Goal: Check status

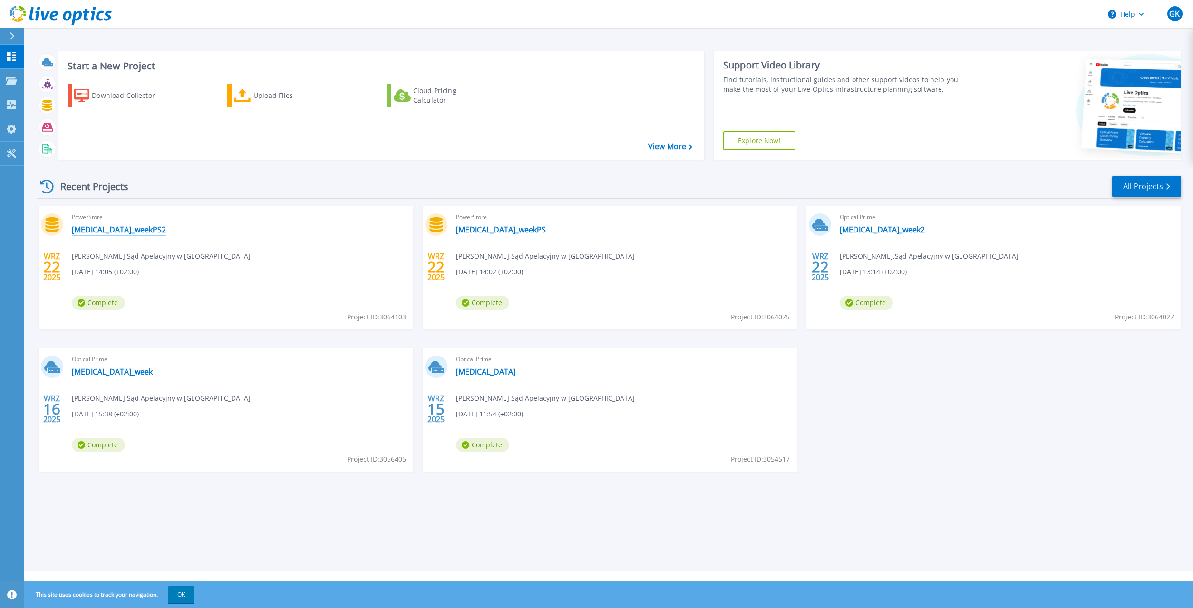
click at [105, 229] on link "[MEDICAL_DATA]_weekPS2" at bounding box center [119, 230] width 94 height 10
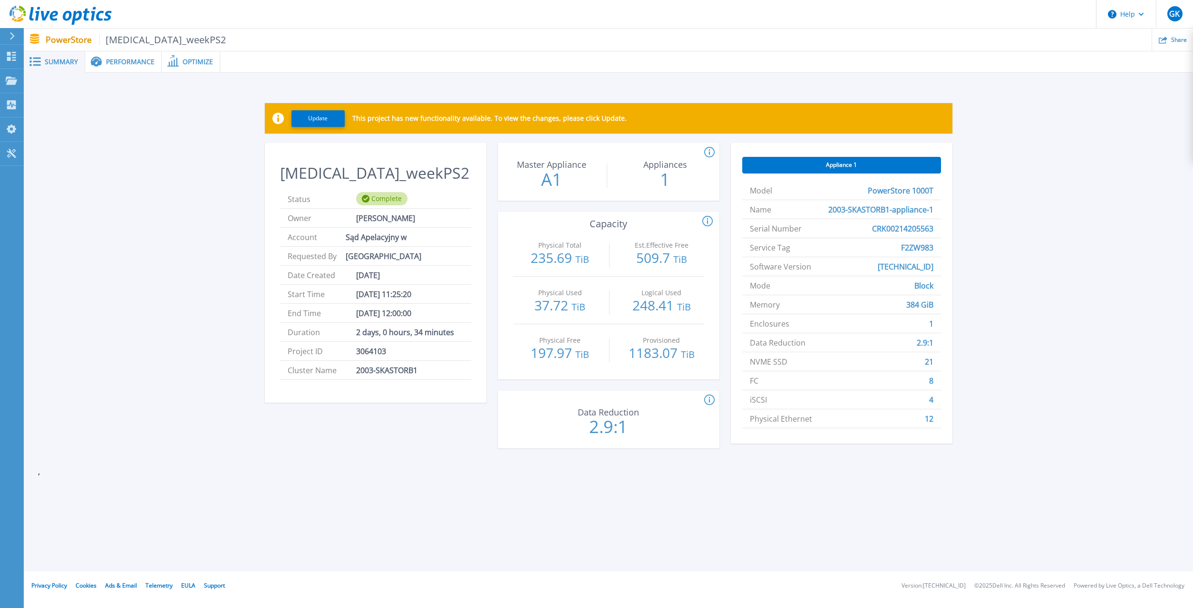
click at [129, 61] on span "Performance" at bounding box center [130, 61] width 48 height 7
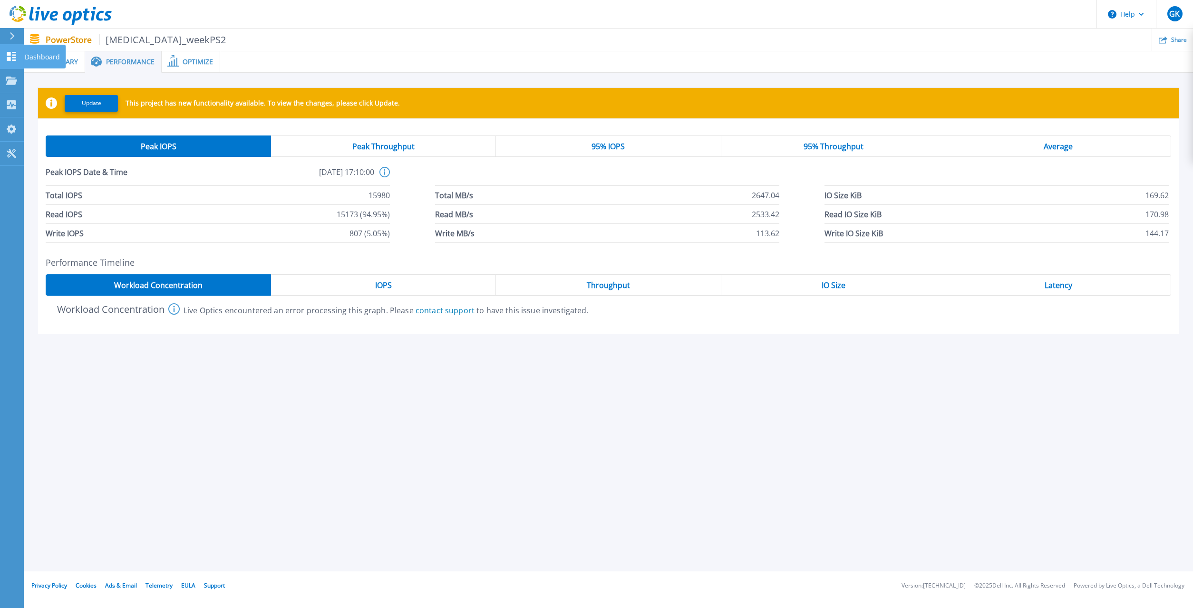
click at [43, 54] on p "Dashboard" at bounding box center [42, 57] width 35 height 25
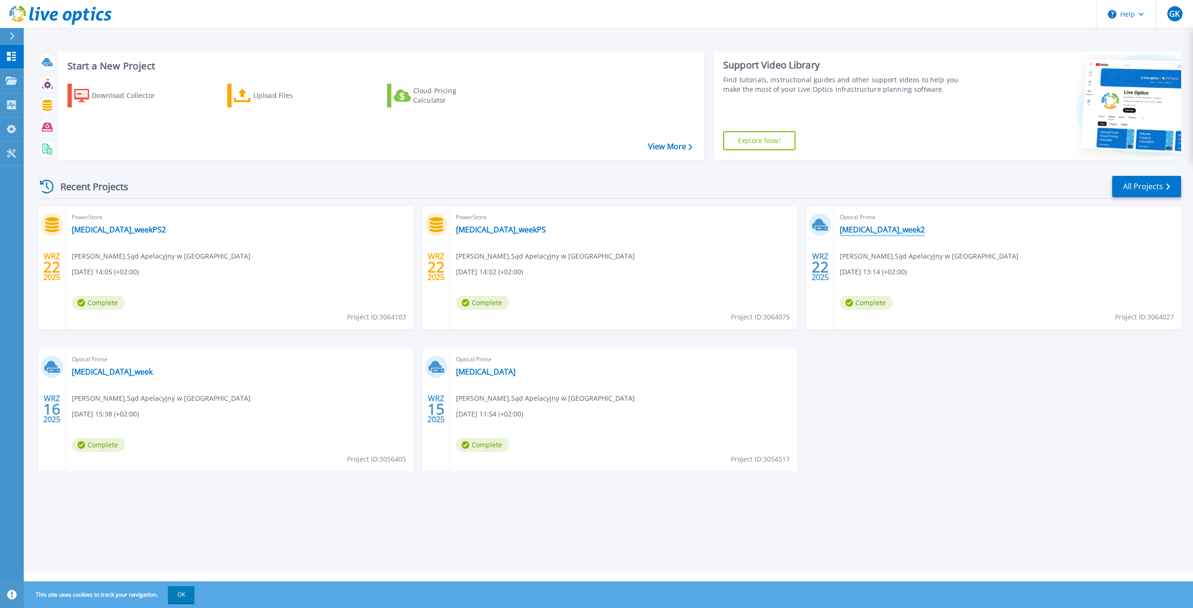
click at [866, 227] on link "[MEDICAL_DATA]_week2" at bounding box center [881, 230] width 85 height 10
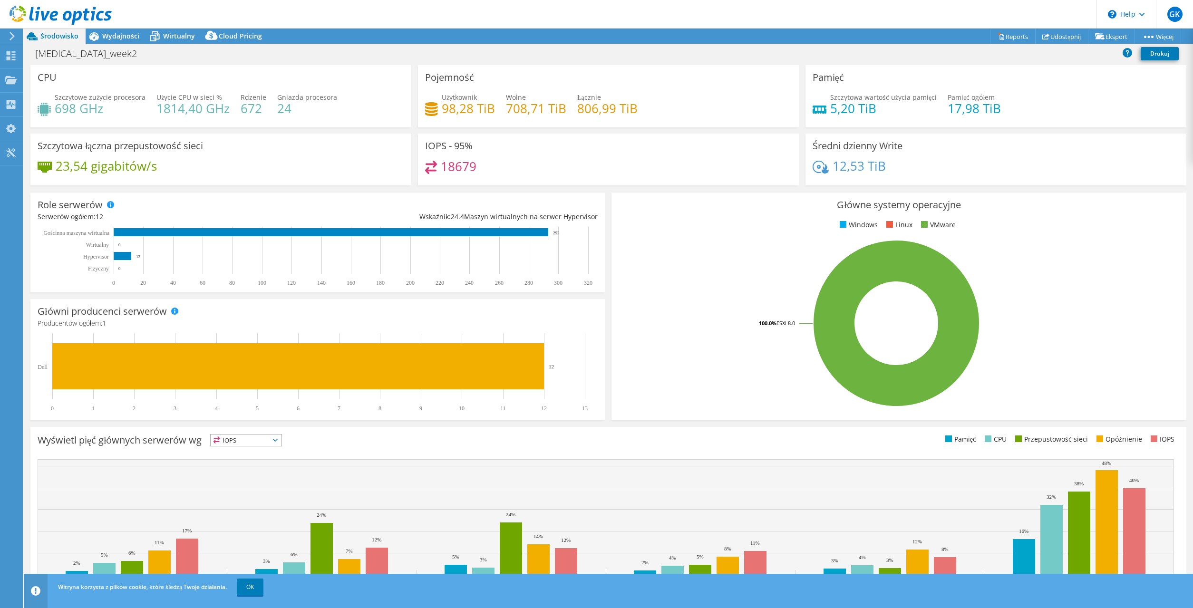
select select "USD"
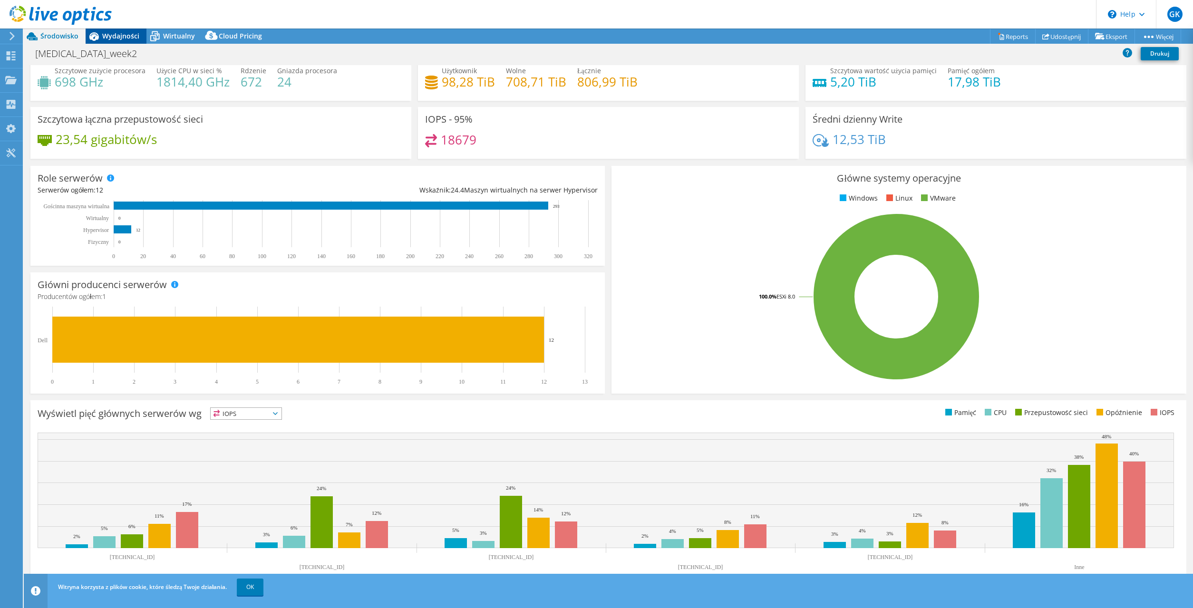
click at [127, 35] on span "Wydajności" at bounding box center [120, 35] width 37 height 9
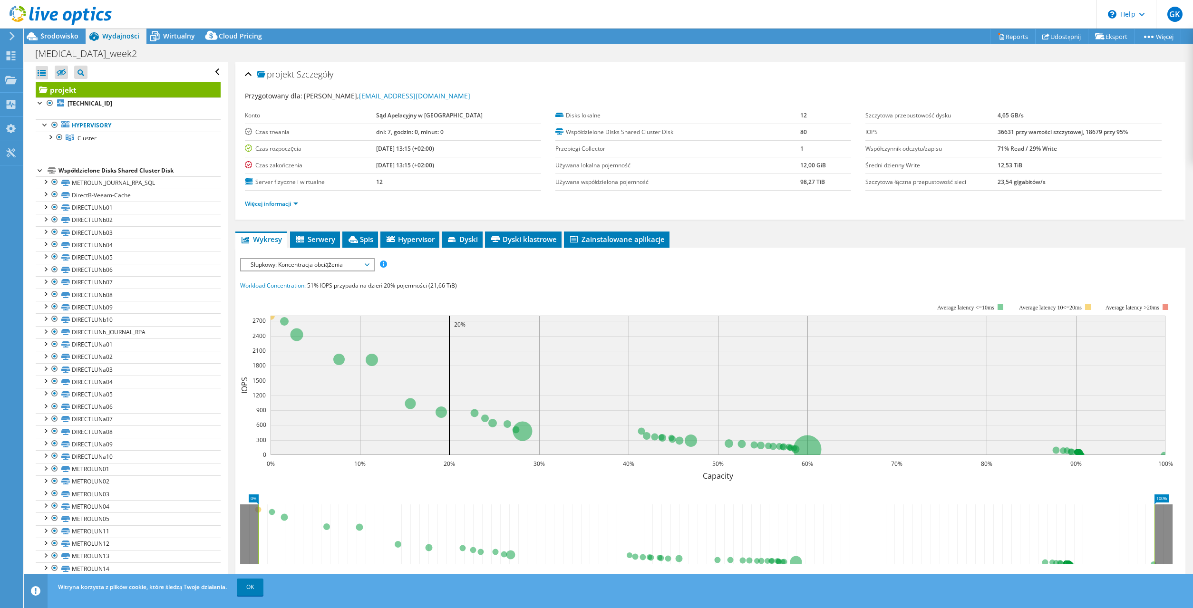
scroll to position [0, 0]
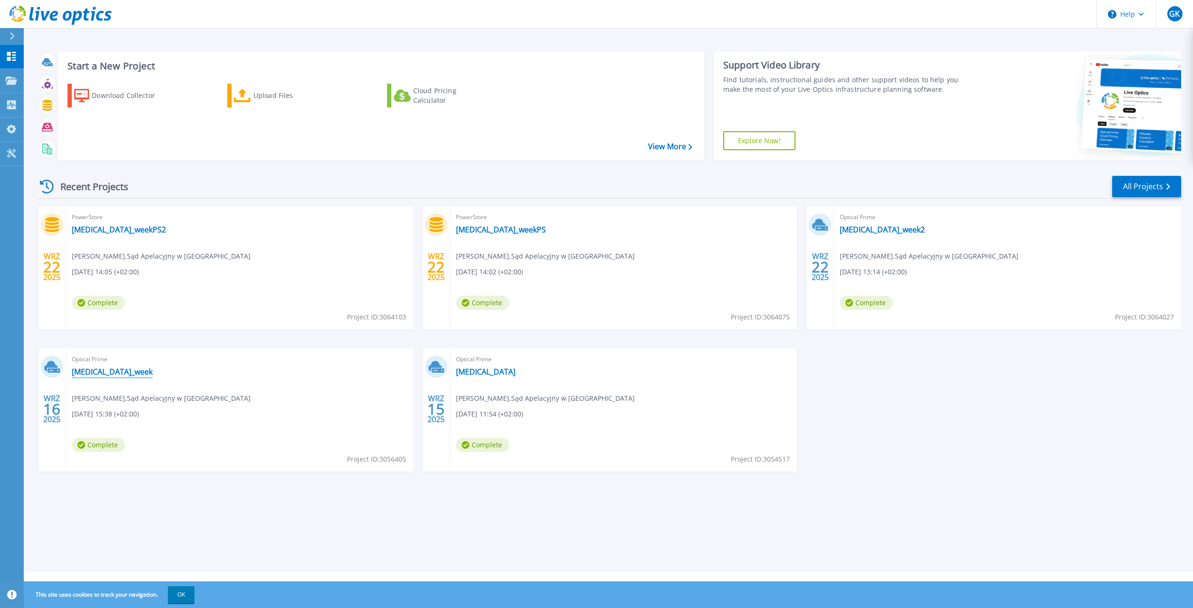
click at [108, 371] on link "[MEDICAL_DATA]_week" at bounding box center [112, 372] width 81 height 10
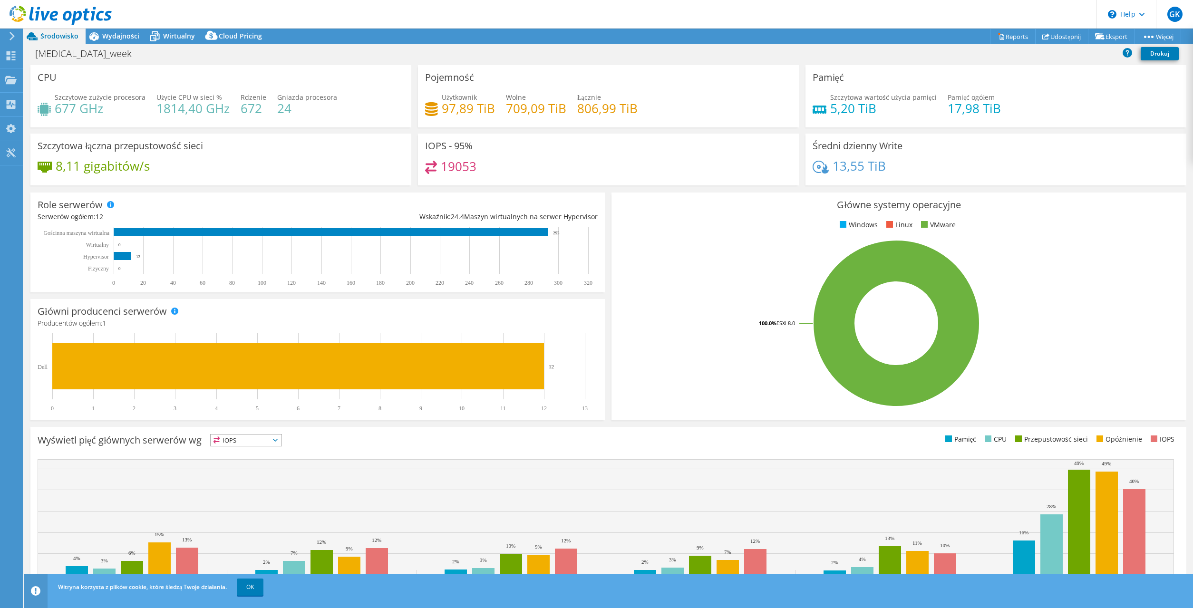
select select "USD"
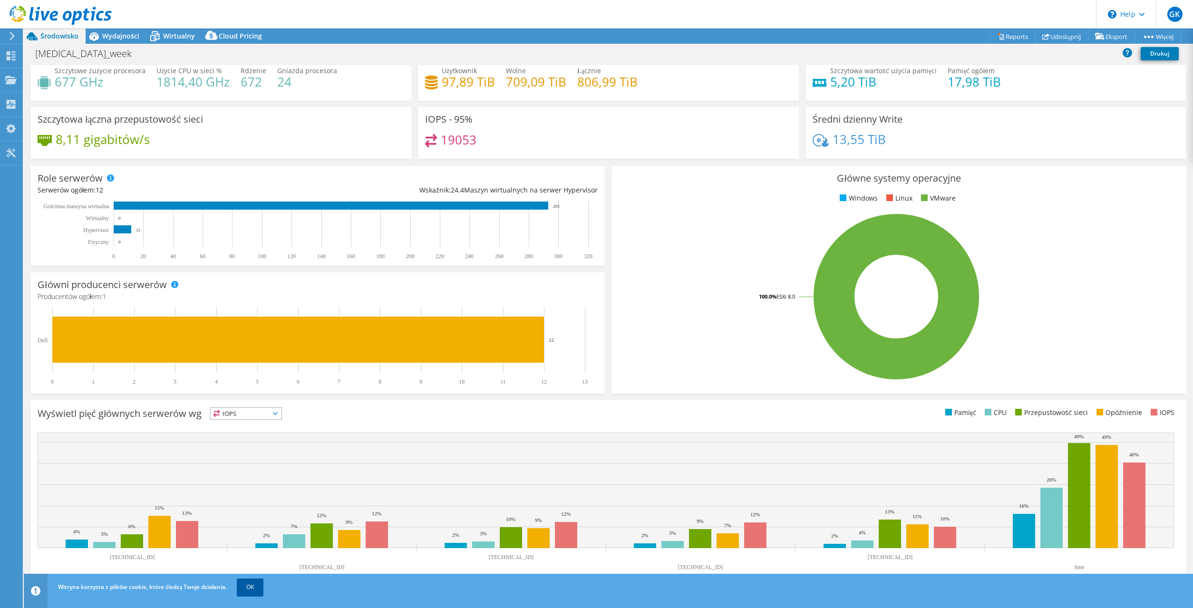
click at [251, 582] on link "OK" at bounding box center [250, 586] width 27 height 17
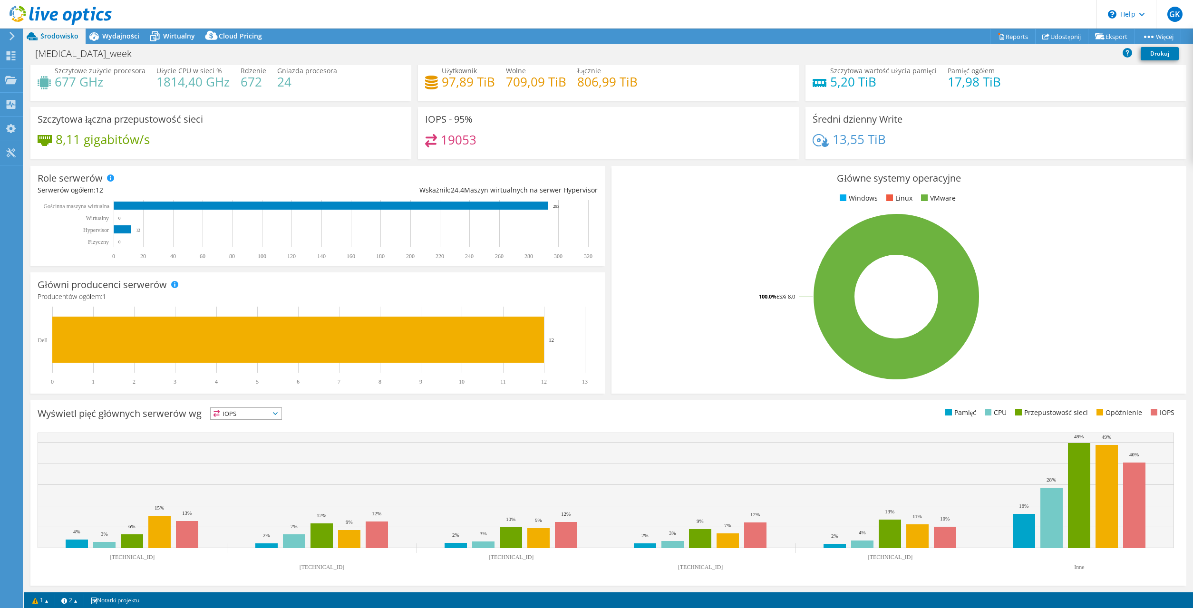
click at [271, 410] on span "IOPS" at bounding box center [246, 413] width 71 height 11
click at [250, 434] on li "Pamięć" at bounding box center [246, 439] width 71 height 13
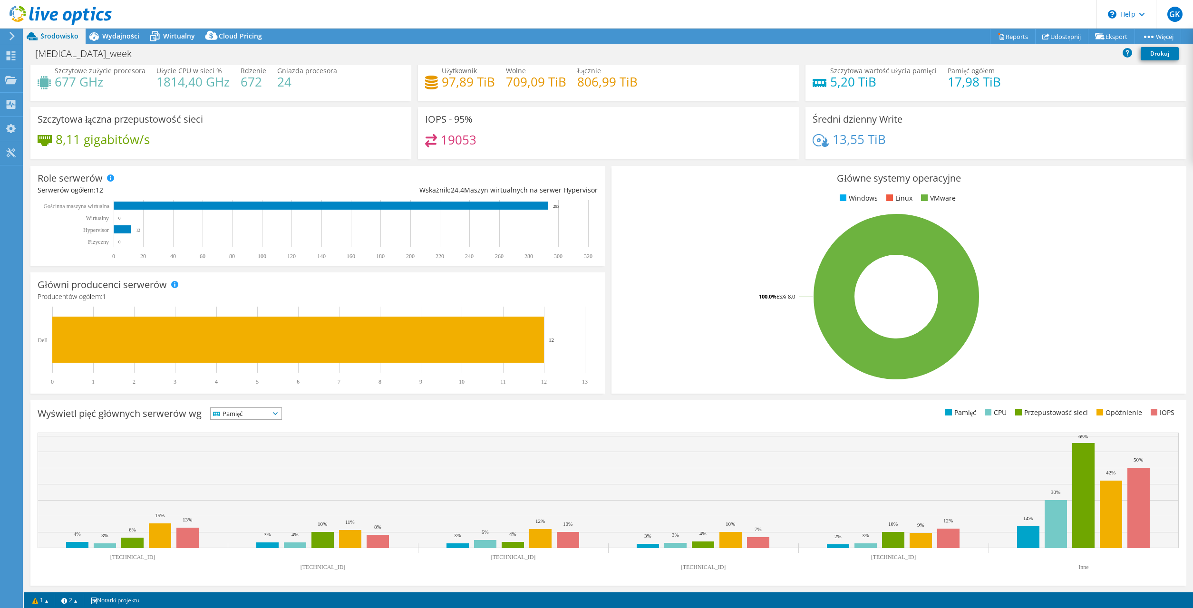
click at [276, 414] on icon at bounding box center [275, 413] width 5 height 3
click at [261, 423] on li "IOPS" at bounding box center [246, 425] width 71 height 13
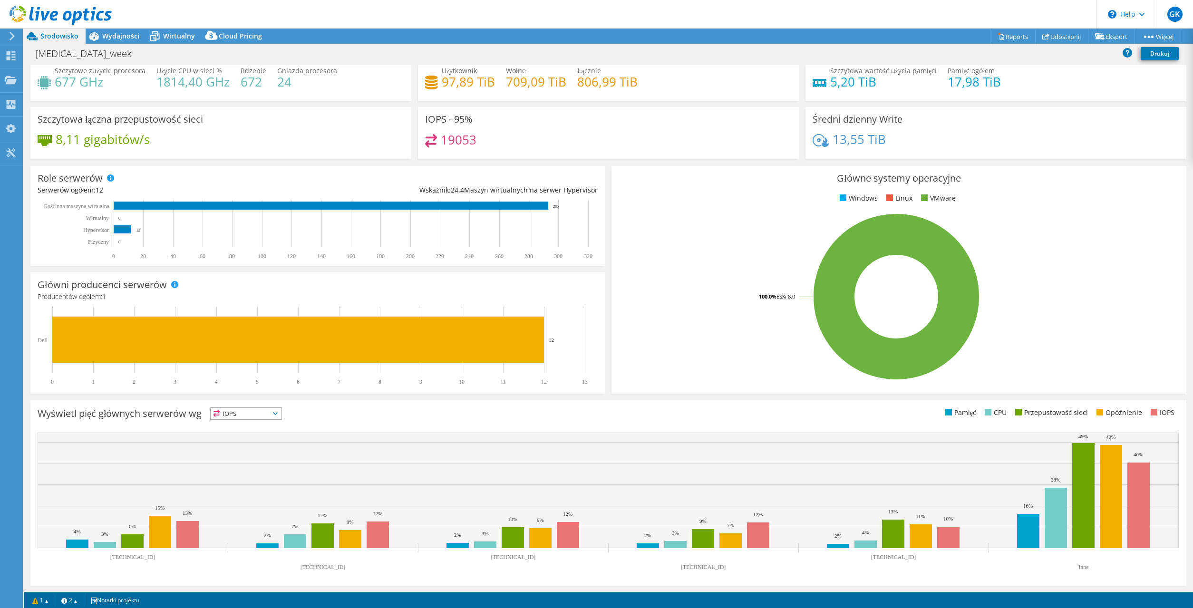
click at [269, 413] on span "IOPS" at bounding box center [240, 413] width 59 height 11
click at [250, 448] on li "CPU" at bounding box center [246, 452] width 71 height 13
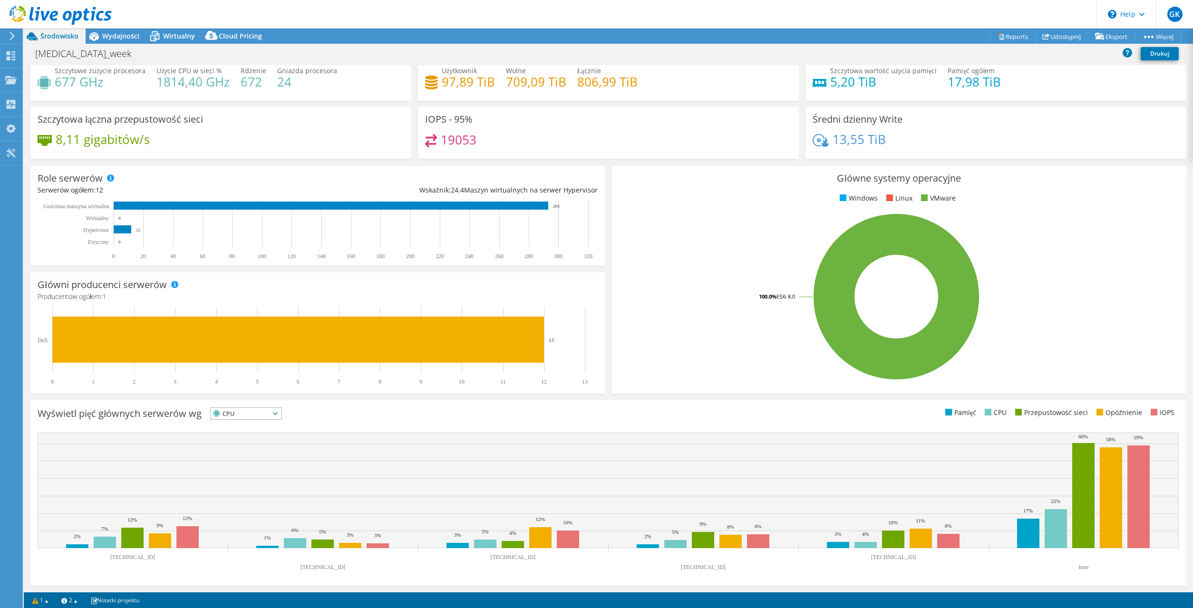
click at [256, 415] on span "CPU" at bounding box center [240, 413] width 59 height 11
click at [248, 470] on li "Przepustowość sieci" at bounding box center [246, 465] width 71 height 13
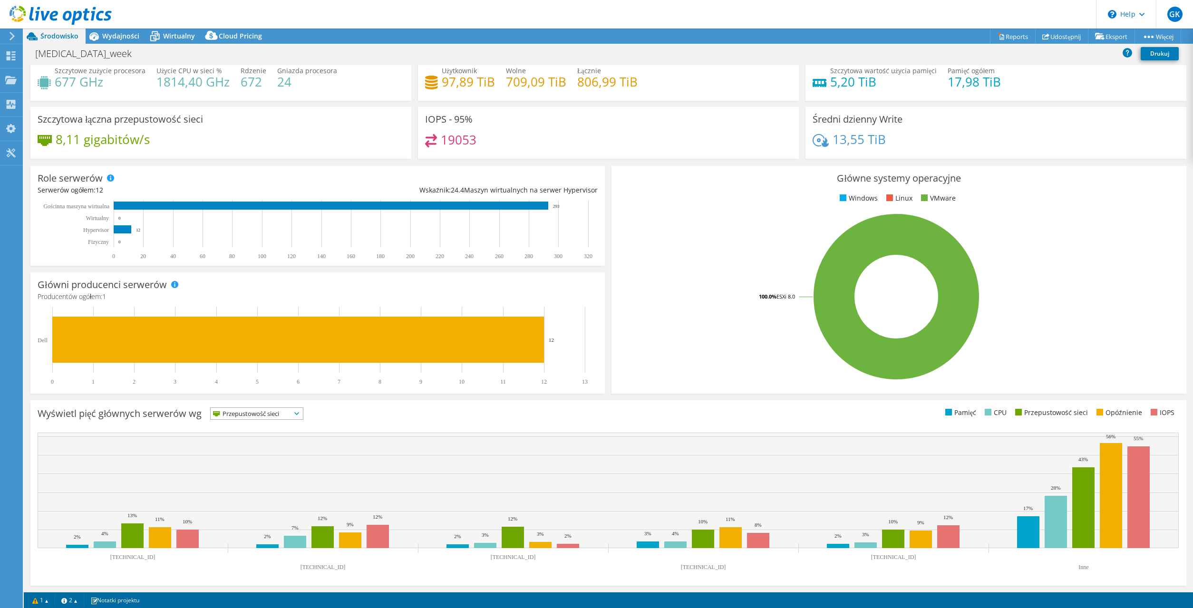
click at [263, 410] on span "Przepustowość sieci" at bounding box center [251, 413] width 80 height 11
click at [250, 475] on li "Opóźnienie" at bounding box center [257, 478] width 92 height 13
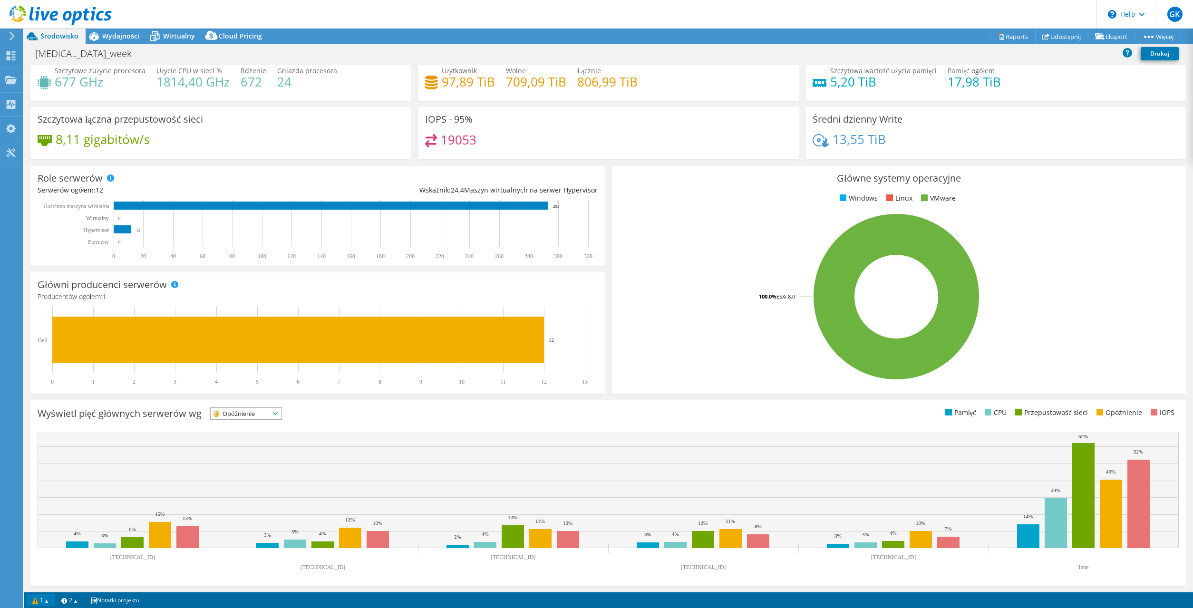
click at [40, 598] on link "1" at bounding box center [40, 600] width 29 height 12
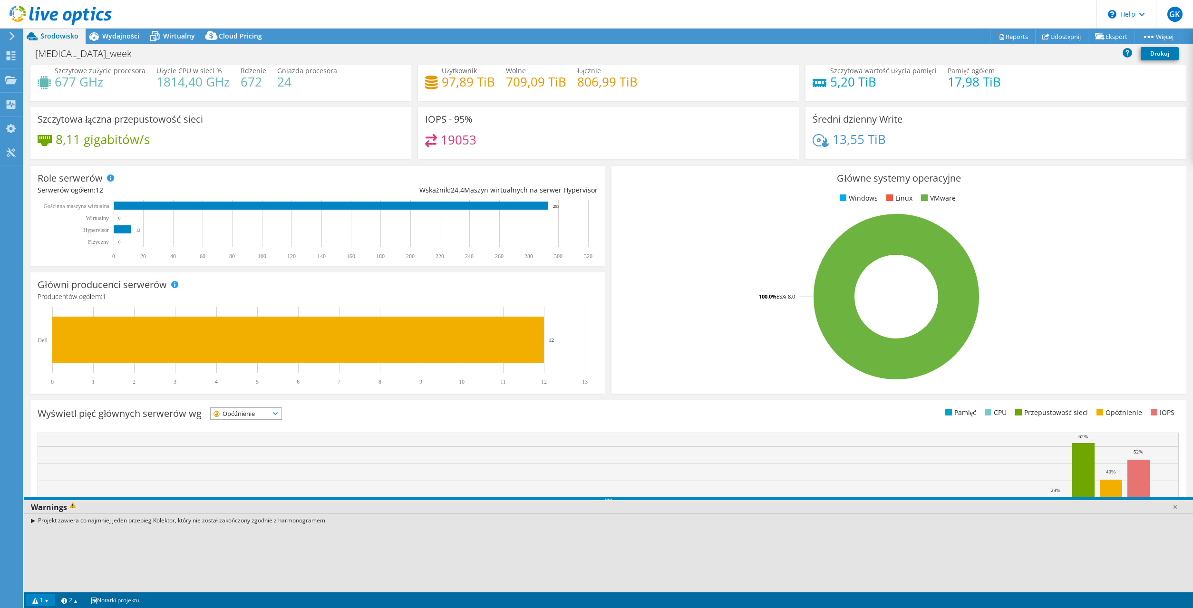
click at [40, 598] on link "1" at bounding box center [40, 600] width 29 height 12
